Goal: Task Accomplishment & Management: Use online tool/utility

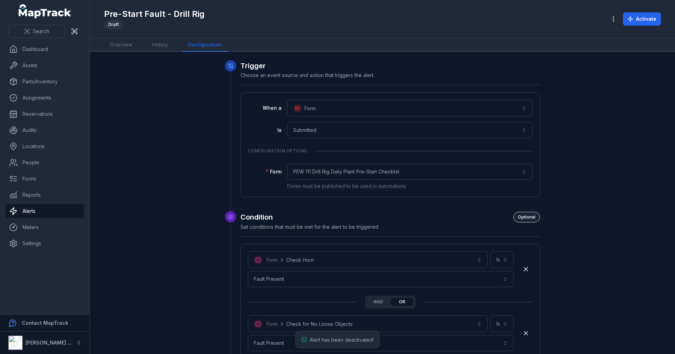
scroll to position [1934, 0]
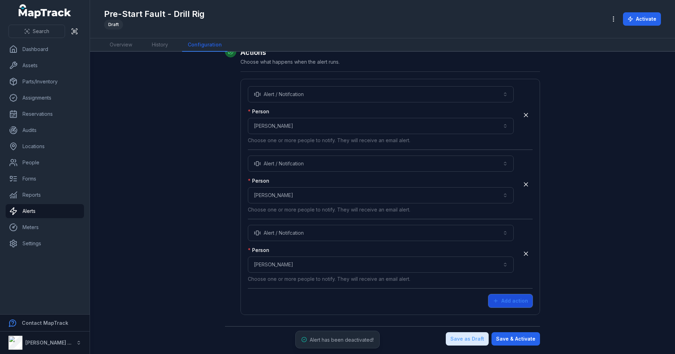
click at [498, 303] on button "Add action" at bounding box center [510, 300] width 44 height 13
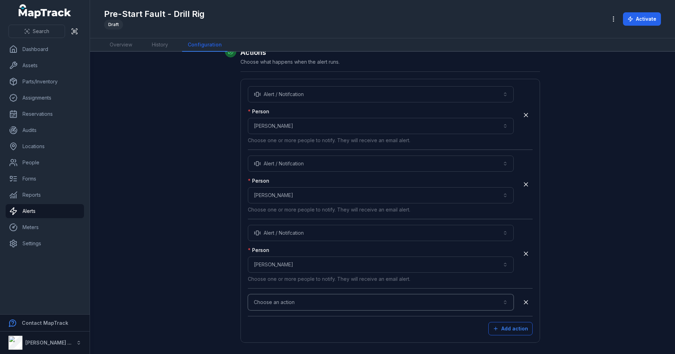
click at [382, 308] on button "Choose an action" at bounding box center [381, 302] width 266 height 16
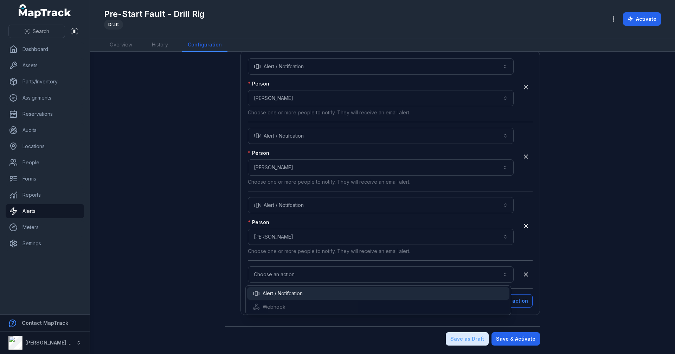
click at [312, 298] on div "Alert / Notifcation" at bounding box center [378, 293] width 262 height 13
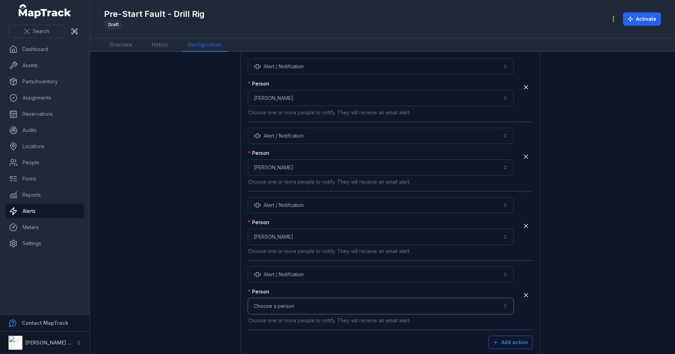
click at [315, 299] on button "Choose a person" at bounding box center [381, 306] width 266 height 16
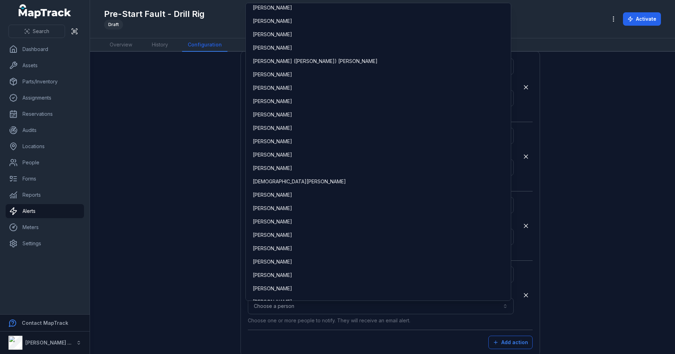
scroll to position [1476, 0]
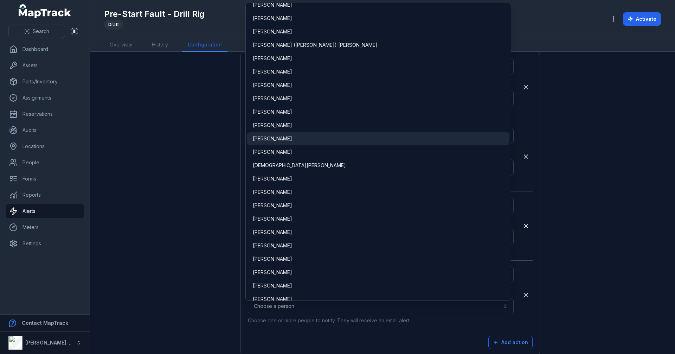
click at [295, 137] on div "[PERSON_NAME]" at bounding box center [378, 138] width 251 height 7
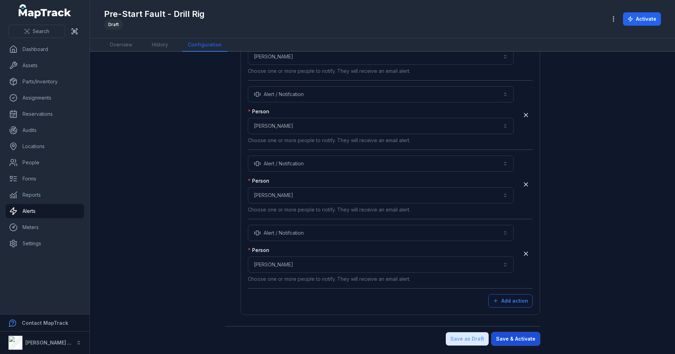
click at [524, 343] on button "Save & Activate" at bounding box center [515, 338] width 49 height 13
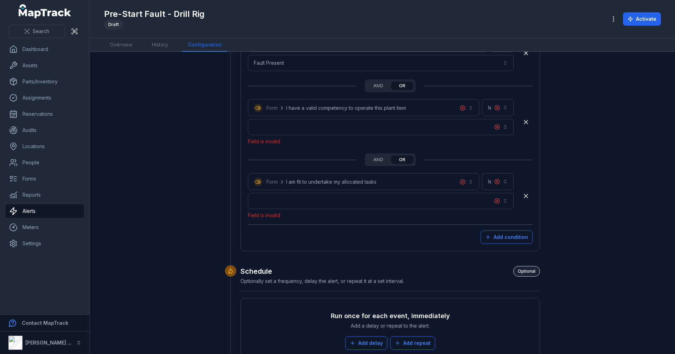
scroll to position [1616, 0]
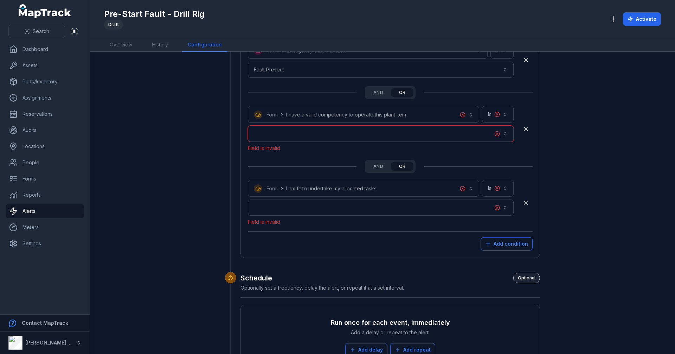
click at [503, 136] on button "button" at bounding box center [381, 133] width 266 height 16
click at [345, 163] on div "No" at bounding box center [378, 165] width 251 height 7
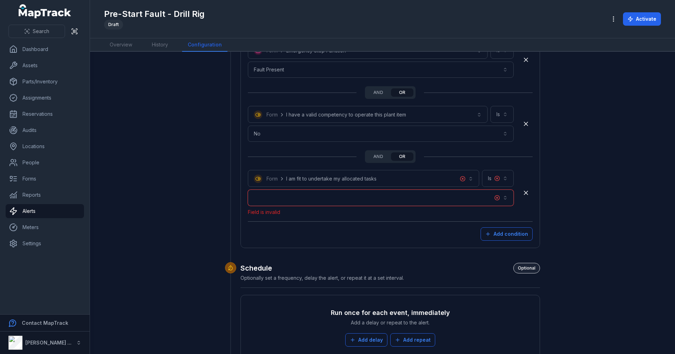
click at [498, 197] on button "button" at bounding box center [381, 197] width 266 height 16
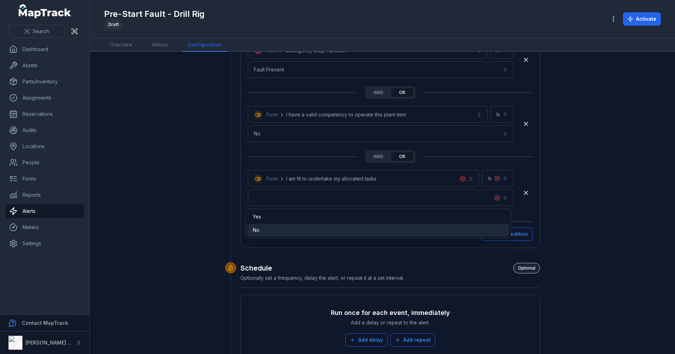
click at [414, 233] on div "No" at bounding box center [378, 229] width 251 height 7
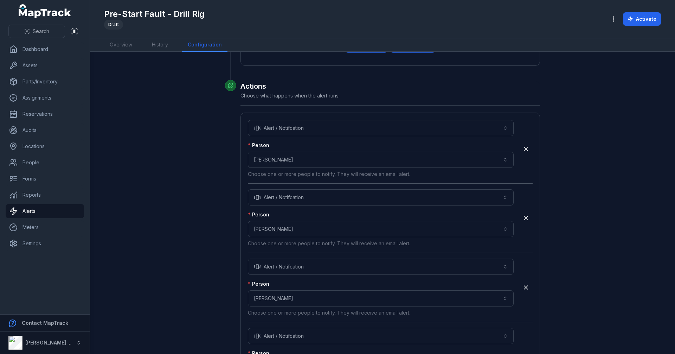
scroll to position [2003, 0]
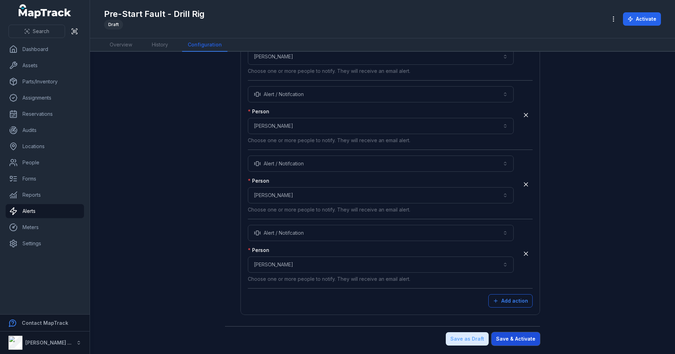
click at [519, 342] on button "Save & Activate" at bounding box center [515, 338] width 49 height 13
